Goal: Task Accomplishment & Management: Complete application form

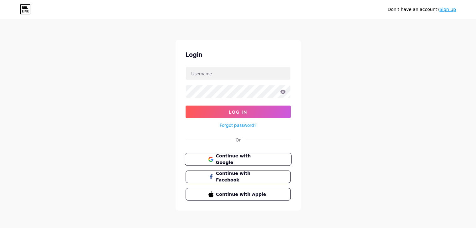
click at [239, 162] on button "Continue with Google" at bounding box center [238, 159] width 107 height 13
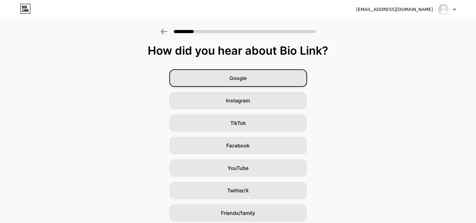
click at [269, 73] on div "Google" at bounding box center [238, 78] width 138 height 18
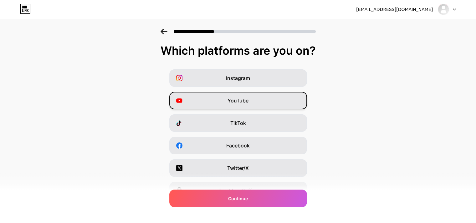
click at [285, 100] on div "YouTube" at bounding box center [238, 101] width 138 height 18
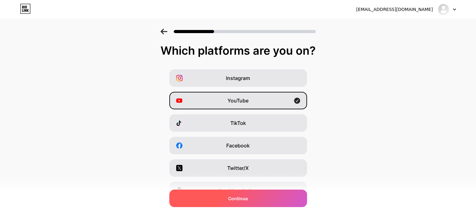
click at [276, 199] on div "Continue" at bounding box center [238, 199] width 138 height 18
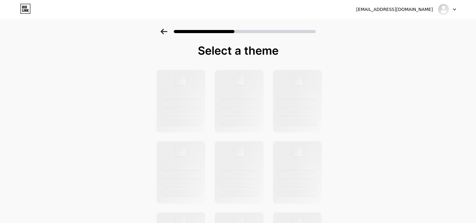
click at [364, 149] on div "Select a theme" at bounding box center [238, 224] width 476 height 390
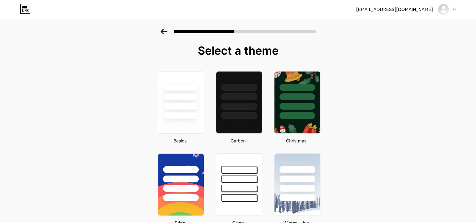
click at [165, 33] on icon at bounding box center [164, 32] width 7 height 6
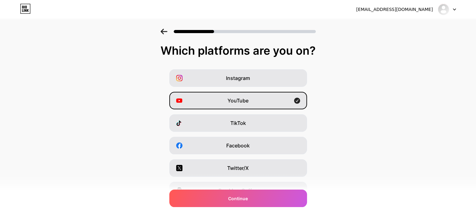
click at [167, 29] on icon at bounding box center [164, 32] width 7 height 6
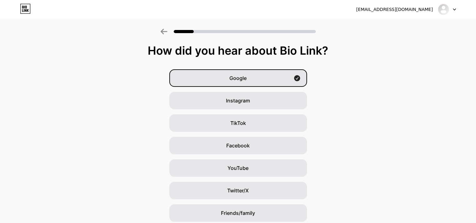
scroll to position [46, 0]
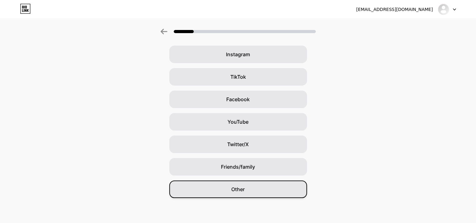
click at [204, 189] on div "Other" at bounding box center [238, 190] width 138 height 18
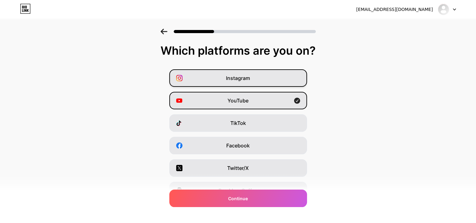
click at [189, 76] on div "Instagram" at bounding box center [238, 78] width 138 height 18
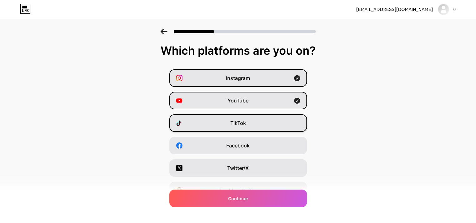
click at [200, 128] on div "TikTok" at bounding box center [238, 124] width 138 height 18
click at [193, 126] on div "TikTok" at bounding box center [238, 124] width 138 height 18
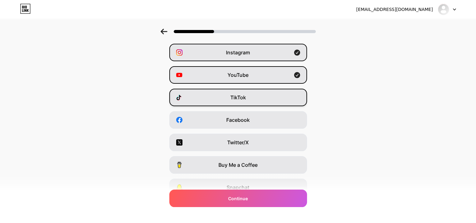
scroll to position [26, 0]
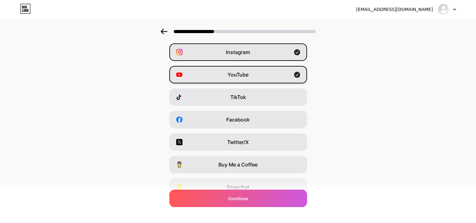
click at [201, 75] on div "YouTube" at bounding box center [238, 75] width 138 height 18
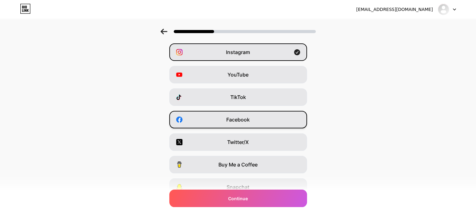
click at [203, 113] on div "Facebook" at bounding box center [238, 120] width 138 height 18
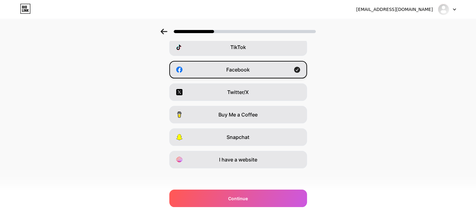
scroll to position [77, 0]
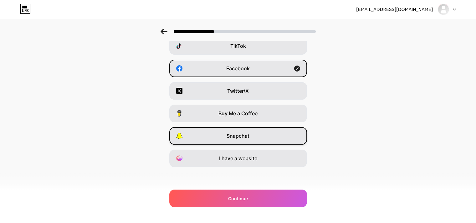
click at [201, 131] on div "Snapchat" at bounding box center [238, 136] width 138 height 18
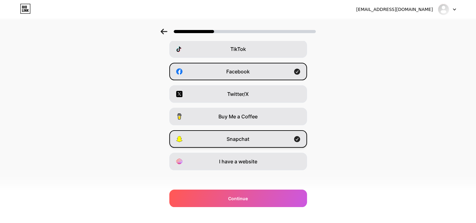
scroll to position [78, 0]
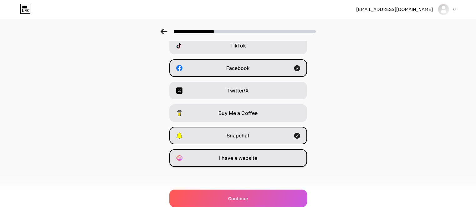
click at [209, 158] on div "I have a website" at bounding box center [238, 159] width 138 height 18
click at [205, 160] on div "I have a website" at bounding box center [238, 159] width 138 height 18
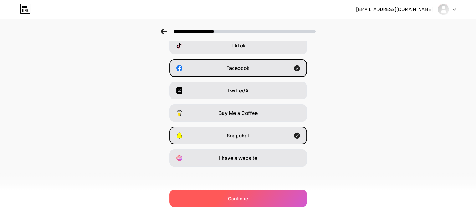
click at [269, 198] on div "Continue" at bounding box center [238, 199] width 138 height 18
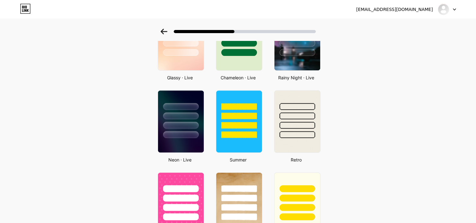
scroll to position [228, 0]
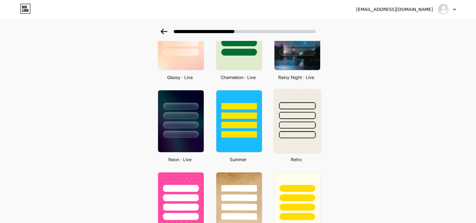
click at [312, 119] on div at bounding box center [297, 114] width 47 height 49
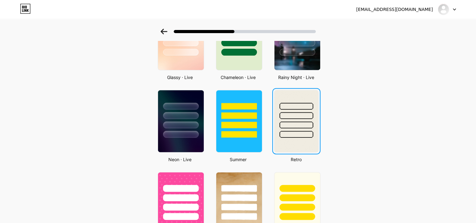
scroll to position [0, 0]
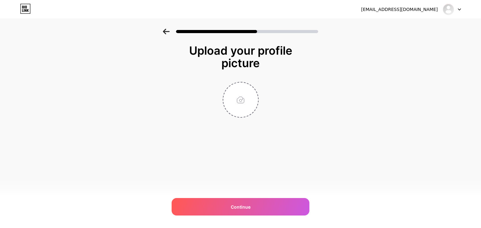
click at [278, 208] on div "Continue" at bounding box center [241, 207] width 138 height 18
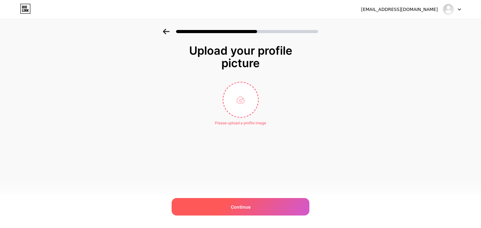
click at [283, 202] on div "Continue" at bounding box center [241, 207] width 138 height 18
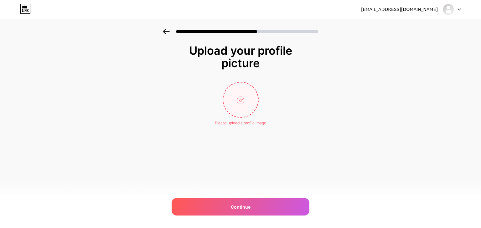
click at [248, 98] on input "file" at bounding box center [240, 100] width 35 height 35
type input "C:\fakepath\Picture1.png"
click at [260, 207] on div "Continue" at bounding box center [241, 207] width 138 height 18
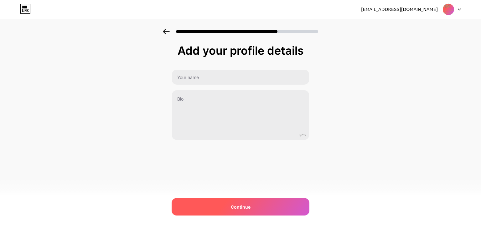
click at [274, 203] on div "Continue" at bounding box center [241, 207] width 138 height 18
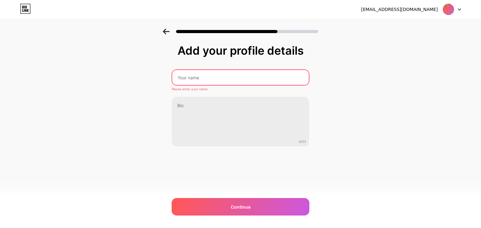
click at [263, 79] on input "text" at bounding box center [240, 77] width 136 height 15
click at [264, 75] on input "text" at bounding box center [241, 77] width 138 height 15
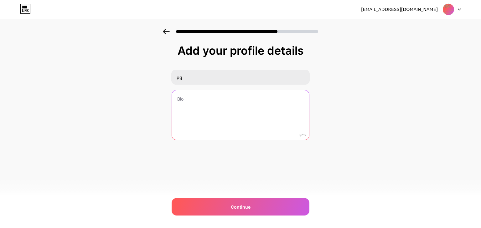
click at [250, 107] on textarea at bounding box center [240, 115] width 137 height 50
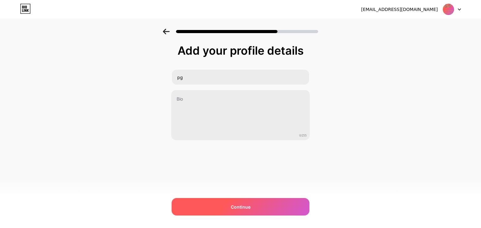
click at [255, 199] on div "Continue" at bounding box center [241, 207] width 138 height 18
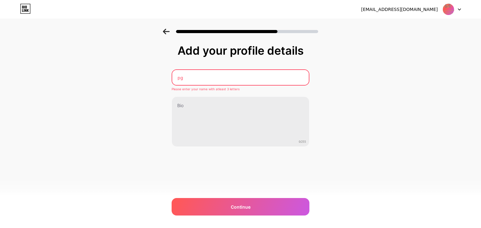
click at [267, 79] on input "pg" at bounding box center [240, 77] width 136 height 15
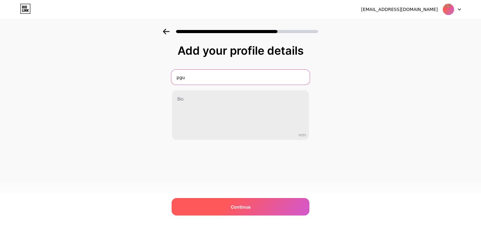
type input "pgu"
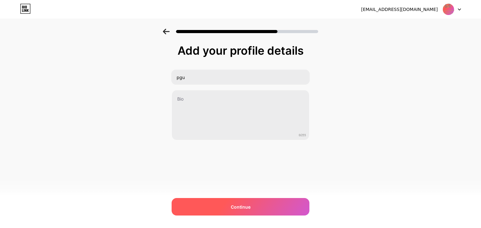
click at [260, 205] on div "Continue" at bounding box center [241, 207] width 138 height 18
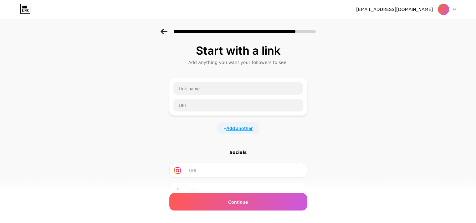
click at [247, 130] on span "Add another" at bounding box center [239, 128] width 27 height 7
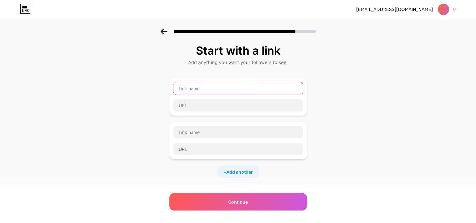
click at [285, 88] on input "text" at bounding box center [238, 88] width 130 height 13
click at [328, 155] on div "Start with a link Add anything you want your followers to see. + Add another So…" at bounding box center [238, 161] width 476 height 264
click at [454, 9] on icon at bounding box center [454, 9] width 3 height 2
click at [406, 95] on div "Start with a link Add anything you want your followers to see. + Add another So…" at bounding box center [238, 161] width 476 height 264
click at [157, 25] on div at bounding box center [238, 30] width 476 height 22
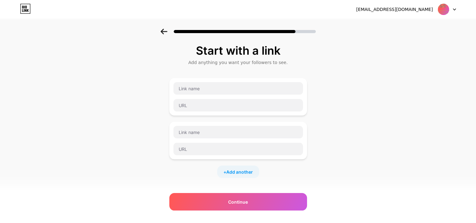
click at [163, 30] on icon at bounding box center [164, 32] width 7 height 6
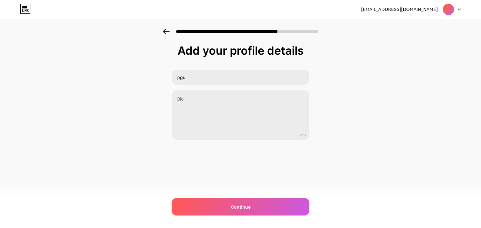
click at [163, 33] on icon at bounding box center [166, 32] width 7 height 6
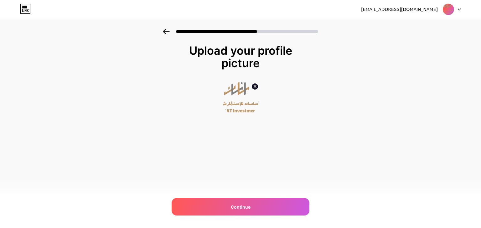
click at [168, 31] on icon at bounding box center [166, 32] width 7 height 6
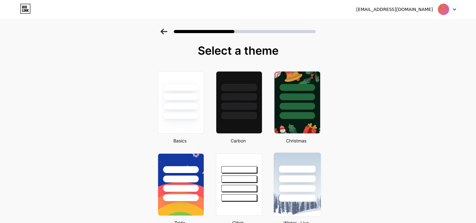
click at [294, 187] on div at bounding box center [297, 188] width 37 height 7
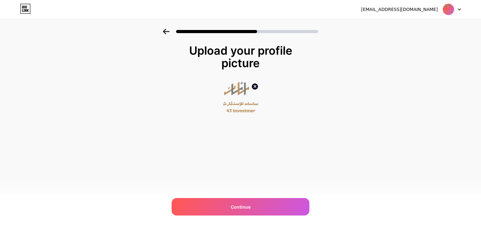
click at [254, 84] on circle at bounding box center [254, 86] width 7 height 7
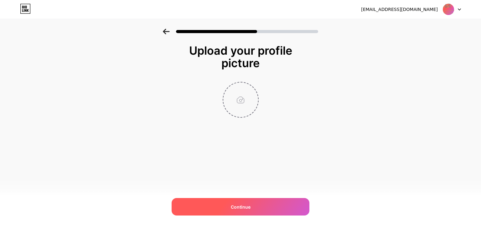
click at [275, 203] on div "Continue" at bounding box center [241, 207] width 138 height 18
click at [456, 8] on div at bounding box center [452, 9] width 18 height 11
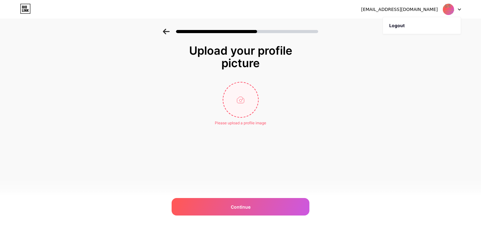
click at [163, 32] on icon at bounding box center [166, 32] width 7 height 6
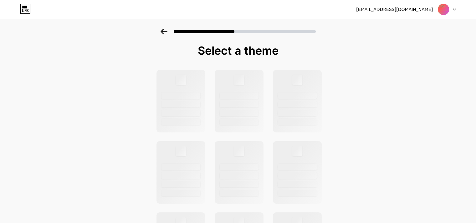
click at [156, 33] on div at bounding box center [238, 30] width 476 height 22
click at [159, 32] on div at bounding box center [238, 30] width 476 height 22
click at [164, 31] on icon at bounding box center [164, 32] width 7 height 6
click at [164, 33] on icon at bounding box center [164, 32] width 7 height 6
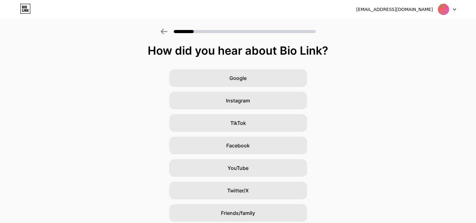
click at [164, 34] on icon at bounding box center [164, 32] width 7 height 6
click at [165, 34] on icon at bounding box center [164, 32] width 7 height 6
click at [161, 38] on div at bounding box center [238, 30] width 476 height 22
click at [163, 34] on icon at bounding box center [164, 32] width 7 height 6
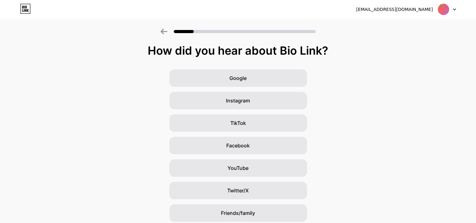
click at [167, 33] on icon at bounding box center [164, 32] width 7 height 6
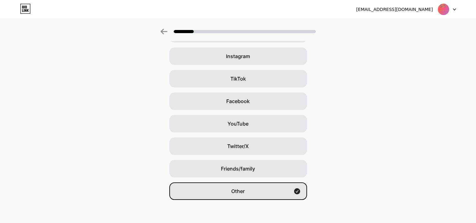
scroll to position [46, 0]
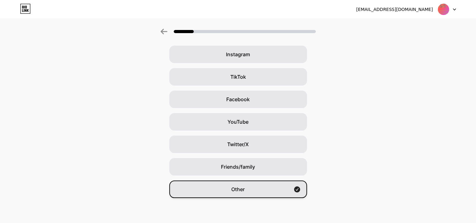
click at [272, 182] on div "Other" at bounding box center [238, 190] width 138 height 18
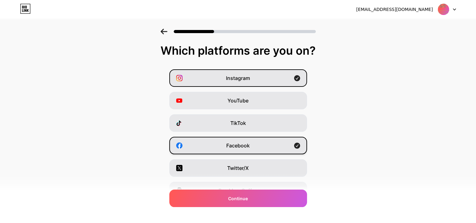
click at [293, 148] on div "Facebook" at bounding box center [238, 146] width 138 height 18
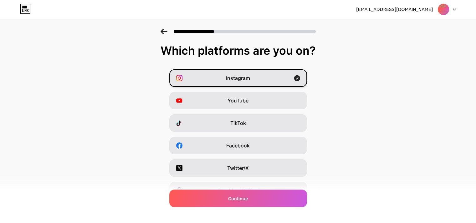
click at [299, 80] on icon at bounding box center [297, 78] width 6 height 6
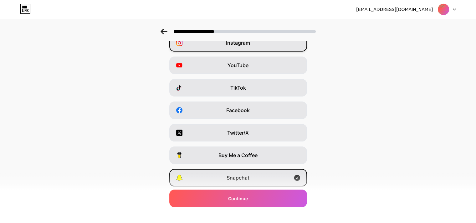
scroll to position [78, 0]
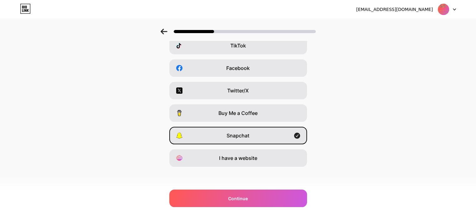
click at [293, 135] on div "Snapchat" at bounding box center [238, 136] width 138 height 18
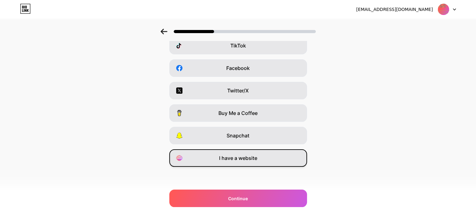
click at [256, 155] on span "I have a website" at bounding box center [238, 159] width 38 height 8
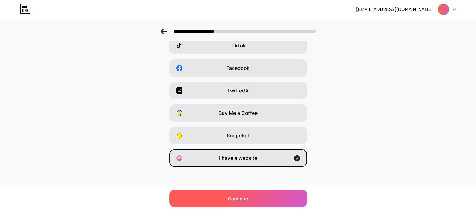
click at [262, 199] on div "Continue" at bounding box center [238, 199] width 138 height 18
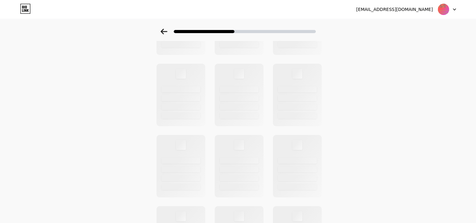
scroll to position [0, 0]
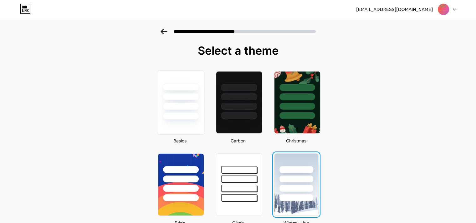
click at [192, 120] on div at bounding box center [181, 102] width 48 height 64
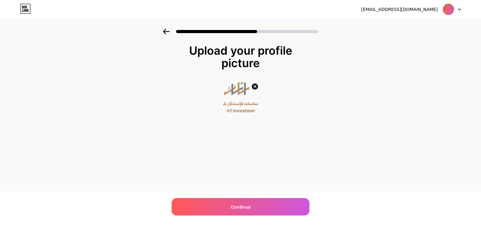
click at [254, 86] on icon at bounding box center [255, 86] width 2 height 2
click at [239, 103] on input "file" at bounding box center [240, 100] width 35 height 35
type input "C:\fakepath\60ccbe54789b7.jpg"
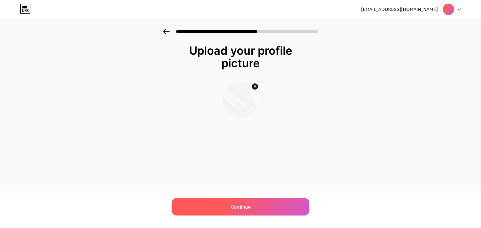
click at [253, 209] on div "Continue" at bounding box center [241, 207] width 138 height 18
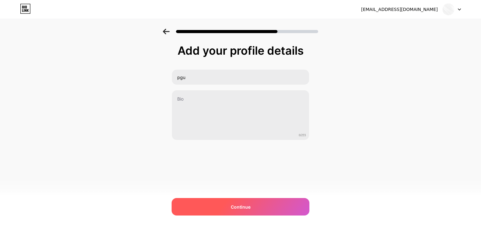
click at [248, 210] on span "Continue" at bounding box center [241, 207] width 20 height 7
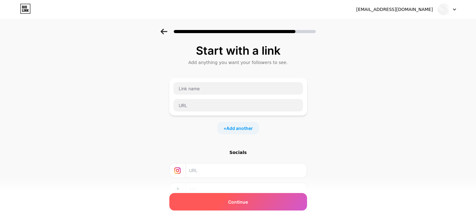
click at [250, 210] on div "Continue" at bounding box center [238, 202] width 138 height 18
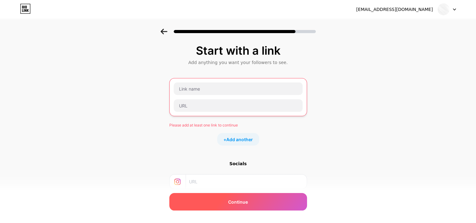
click at [246, 203] on span "Continue" at bounding box center [238, 202] width 20 height 7
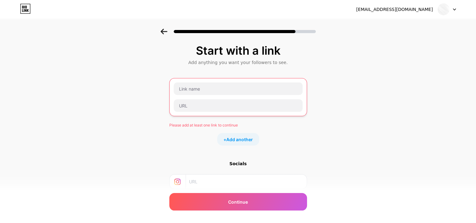
click at [60, 60] on div "Start with a link Add anything you want your followers to see. Please add at le…" at bounding box center [238, 144] width 476 height 231
click at [165, 33] on icon at bounding box center [164, 32] width 7 height 6
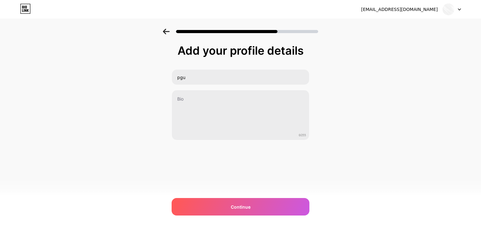
click at [166, 31] on icon at bounding box center [166, 32] width 7 height 6
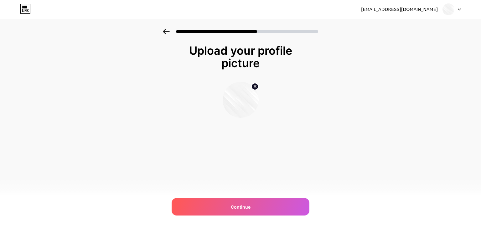
click at [166, 30] on icon at bounding box center [166, 32] width 7 height 6
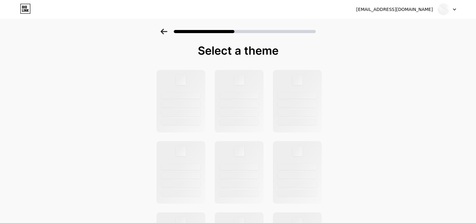
click at [167, 29] on icon at bounding box center [164, 32] width 7 height 6
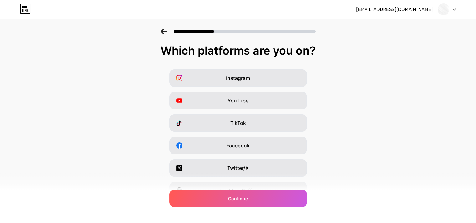
click at [167, 30] on icon at bounding box center [164, 32] width 7 height 6
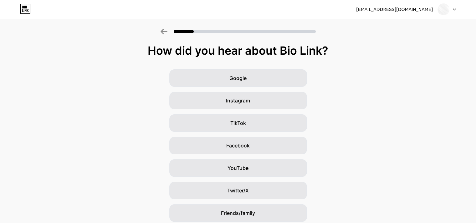
click at [167, 31] on icon at bounding box center [164, 32] width 7 height 6
click at [165, 30] on icon at bounding box center [164, 32] width 7 height 6
click at [163, 31] on icon at bounding box center [164, 32] width 7 height 6
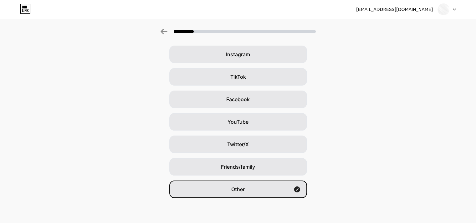
click at [415, 13] on div "[EMAIL_ADDRESS][DOMAIN_NAME]" at bounding box center [406, 9] width 100 height 11
click at [411, 15] on div "[EMAIL_ADDRESS][DOMAIN_NAME] Logout" at bounding box center [238, 9] width 476 height 19
click at [414, 13] on div "[EMAIL_ADDRESS][DOMAIN_NAME]" at bounding box center [406, 9] width 100 height 11
click at [412, 2] on div "[EMAIL_ADDRESS][DOMAIN_NAME] Logout" at bounding box center [238, 9] width 476 height 19
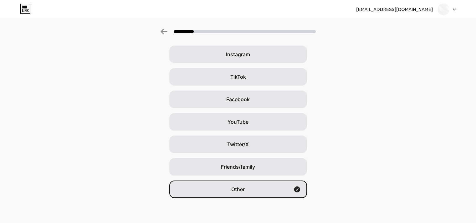
click at [22, 7] on icon at bounding box center [23, 7] width 2 height 3
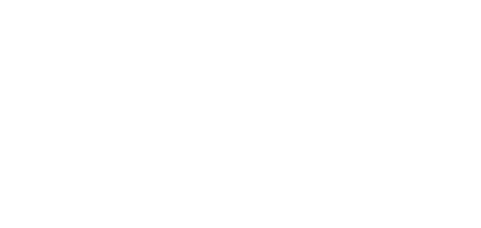
click at [22, 0] on html at bounding box center [240, 0] width 481 height 0
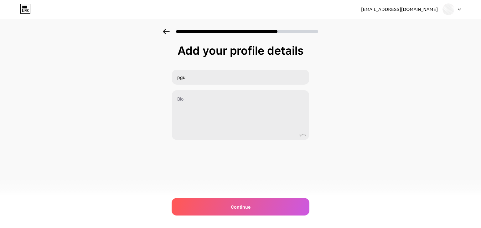
click at [27, 8] on icon at bounding box center [25, 9] width 11 height 10
click at [446, 10] on img at bounding box center [448, 9] width 12 height 12
click at [436, 27] on li "Logout" at bounding box center [422, 25] width 78 height 17
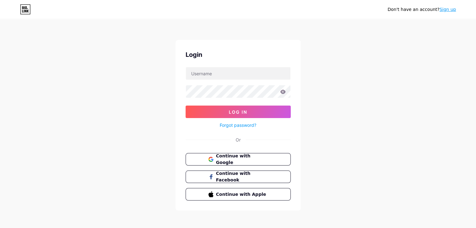
scroll to position [2, 0]
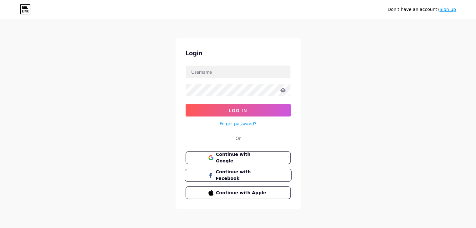
click at [278, 179] on button "Continue with Facebook" at bounding box center [238, 175] width 107 height 13
